Goal: Task Accomplishment & Management: Manage account settings

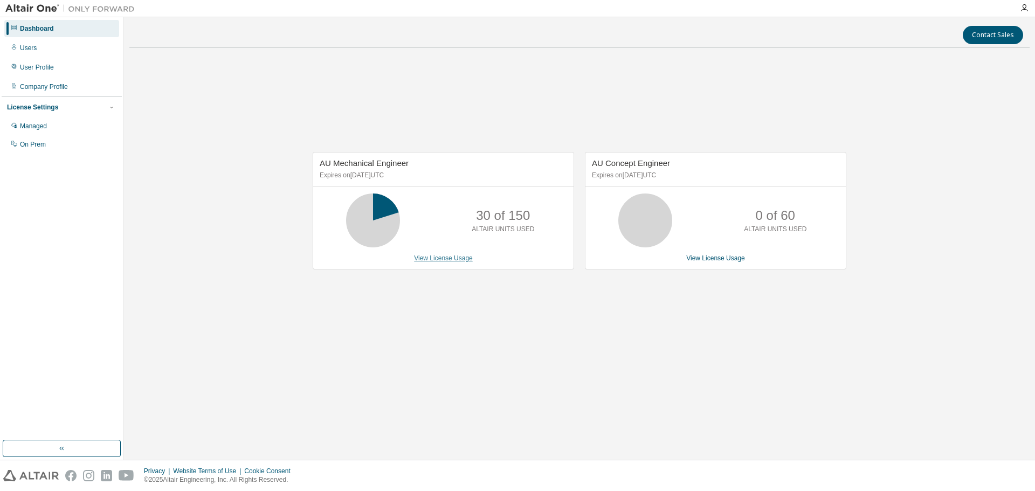
click at [428, 261] on link "View License Usage" at bounding box center [443, 258] width 59 height 8
